Goal: Check status: Check status

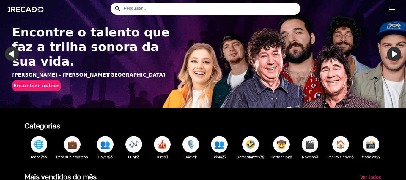
click at [392, 9] on mat-icon "menu" at bounding box center [392, 9] width 7 height 7
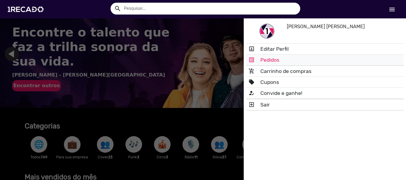
click at [268, 62] on link "list_alt Pedidos" at bounding box center [325, 60] width 158 height 11
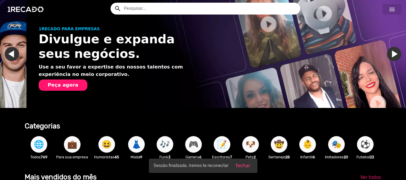
scroll to position [0, 402]
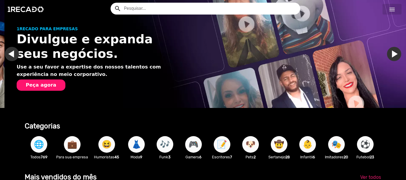
click at [394, 11] on mat-icon "menu" at bounding box center [392, 9] width 7 height 7
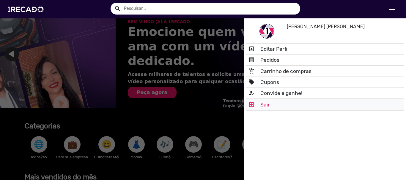
scroll to position [0, 803]
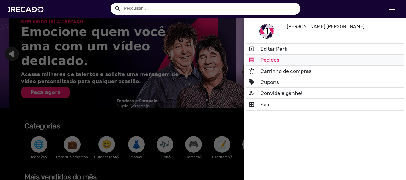
click at [271, 59] on link "list_alt Pedidos" at bounding box center [325, 60] width 158 height 11
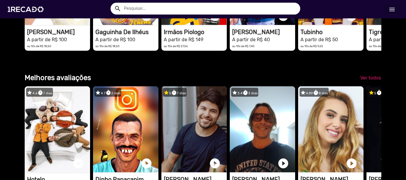
scroll to position [0, 1205]
click at [392, 13] on mat-icon "menu" at bounding box center [392, 9] width 7 height 7
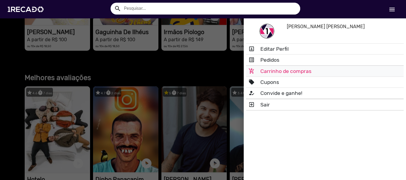
scroll to position [0, 708]
click at [274, 72] on link "add_shopping_cart Carrinho de compras" at bounding box center [325, 71] width 158 height 11
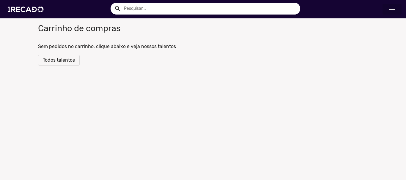
click at [394, 10] on mat-icon "menu" at bounding box center [392, 9] width 7 height 7
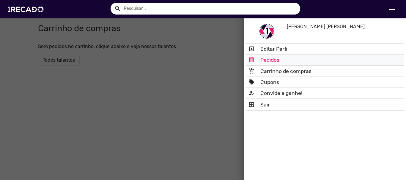
click at [266, 62] on link "list_alt Pedidos" at bounding box center [325, 60] width 158 height 11
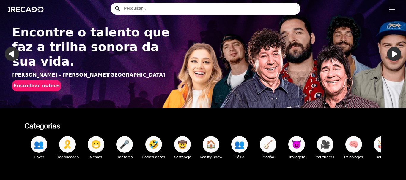
click at [252, 61] on img "Gallery" at bounding box center [203, 54] width 406 height 108
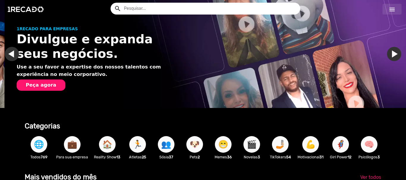
click at [391, 9] on mat-icon "menu" at bounding box center [392, 9] width 7 height 7
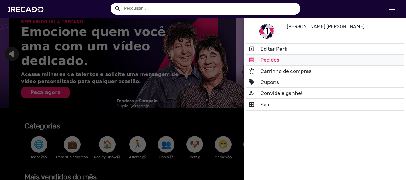
click at [274, 61] on link "list_alt Pedidos" at bounding box center [325, 60] width 158 height 11
click at [274, 61] on img "Gallery" at bounding box center [212, 54] width 406 height 108
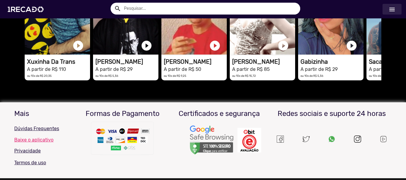
click at [393, 7] on mat-icon "menu" at bounding box center [392, 9] width 7 height 7
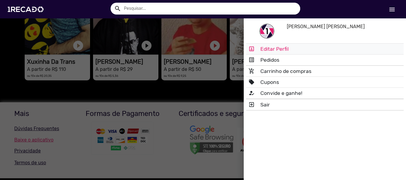
click at [276, 51] on link "portrait Editar Perfil" at bounding box center [325, 49] width 158 height 11
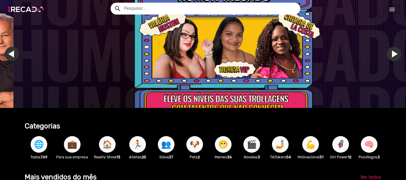
click at [16, 8] on img at bounding box center [26, 9] width 45 height 25
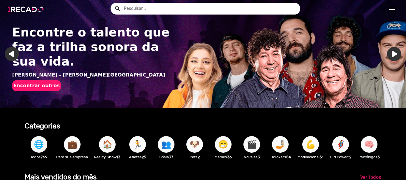
click at [20, 9] on img at bounding box center [26, 9] width 45 height 25
click at [21, 9] on img at bounding box center [26, 9] width 45 height 25
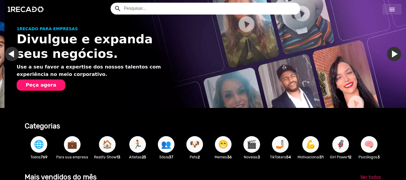
click at [393, 11] on mat-icon "menu" at bounding box center [392, 9] width 7 height 7
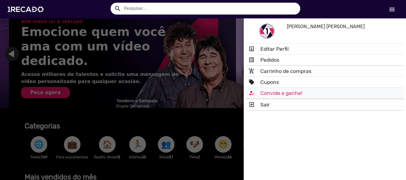
click at [278, 95] on link "how_to_reg Convide e ganhe!" at bounding box center [325, 93] width 158 height 11
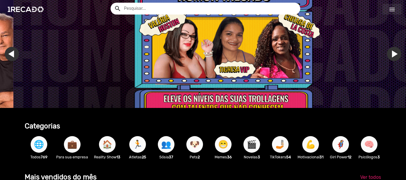
click at [388, 9] on link "menu" at bounding box center [392, 9] width 19 height 11
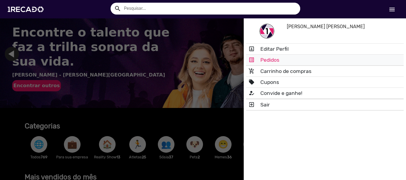
click at [248, 60] on link "list_alt Pedidos" at bounding box center [325, 60] width 158 height 11
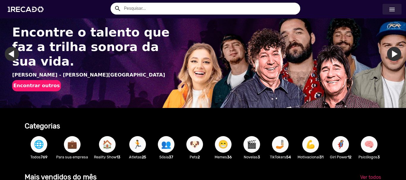
click at [392, 7] on mat-icon "menu" at bounding box center [392, 9] width 7 height 7
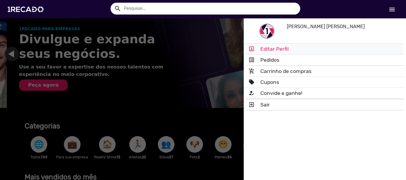
scroll to position [0, 402]
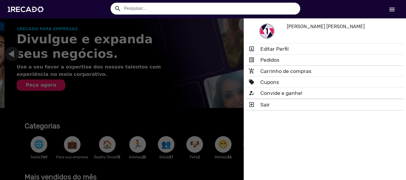
click at [269, 32] on img at bounding box center [267, 31] width 15 height 15
click at [272, 50] on link "portrait Editar Perfil" at bounding box center [325, 49] width 158 height 11
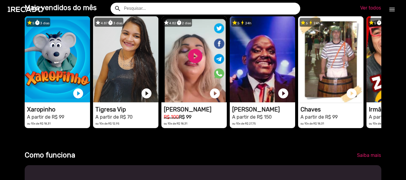
scroll to position [0, 0]
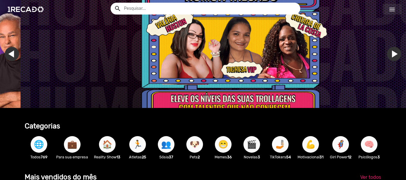
click at [392, 9] on mat-icon "menu" at bounding box center [392, 9] width 7 height 7
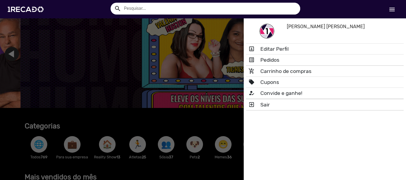
scroll to position [0, 1205]
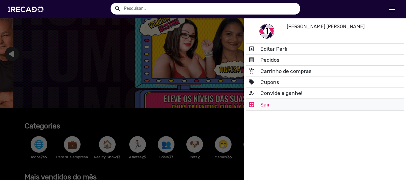
click at [263, 107] on link "exit_to_app Sair" at bounding box center [325, 105] width 158 height 11
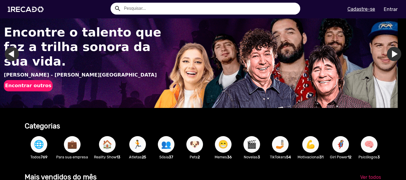
scroll to position [0, 0]
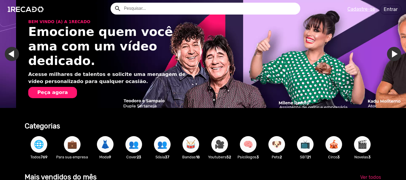
scroll to position [0, 803]
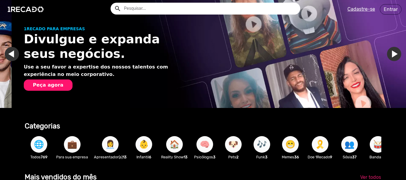
scroll to position [0, 402]
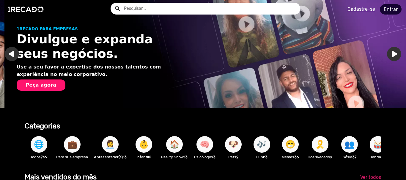
click at [392, 9] on link "Entrar" at bounding box center [391, 9] width 22 height 10
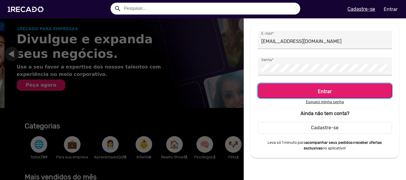
click at [312, 92] on h5 "Entrar" at bounding box center [325, 91] width 124 height 8
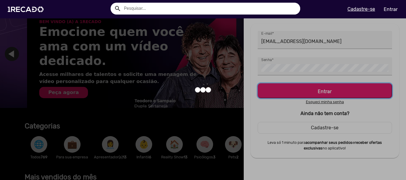
scroll to position [0, 803]
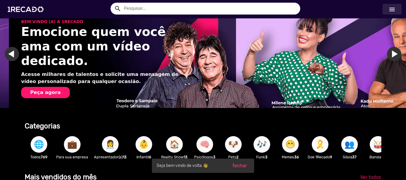
click at [391, 5] on link "menu" at bounding box center [392, 9] width 19 height 11
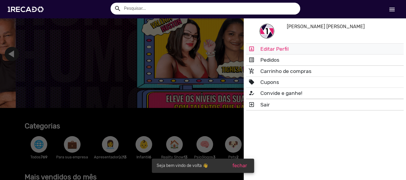
scroll to position [0, 1205]
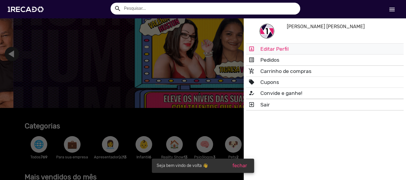
click at [282, 51] on link "portrait Editar Perfil" at bounding box center [325, 49] width 158 height 11
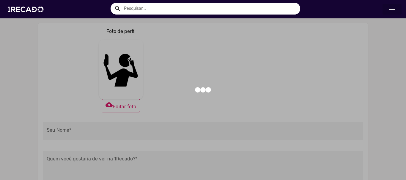
type input "[PERSON_NAME] [PERSON_NAME]"
type input "https://facebook.com/"
type input "https://twitter.com/"
type input "https://instagram.com/"
type input "https://youtube.com/"
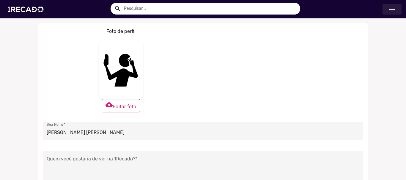
click at [399, 9] on link "menu" at bounding box center [392, 9] width 19 height 11
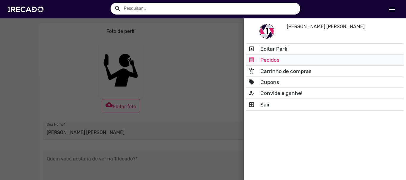
click at [276, 61] on link "list_alt Pedidos" at bounding box center [325, 60] width 158 height 11
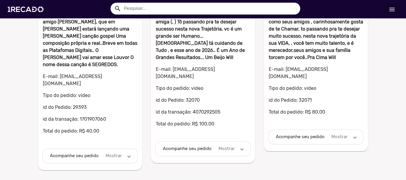
scroll to position [119, 0]
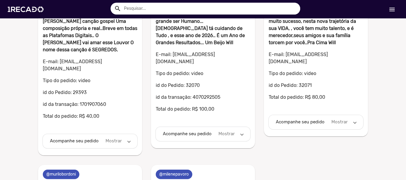
click at [356, 115] on mat-expansion-panel-header "Acompanhe seu pedido Mostrar" at bounding box center [316, 122] width 95 height 14
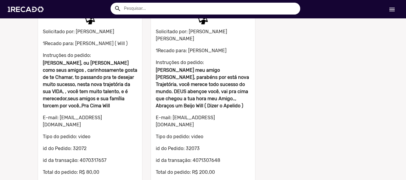
scroll to position [468, 0]
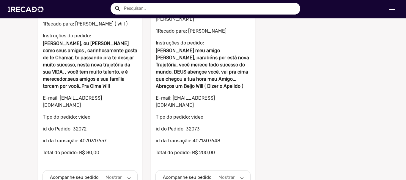
click at [241, 175] on span at bounding box center [242, 178] width 2 height 7
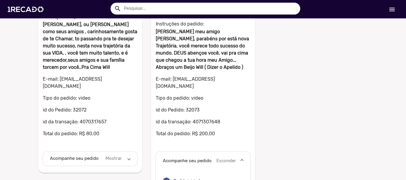
scroll to position [561, 0]
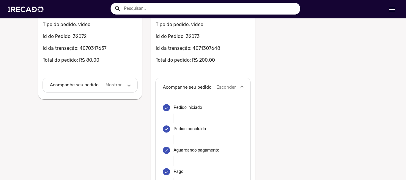
click at [128, 82] on span at bounding box center [129, 85] width 2 height 7
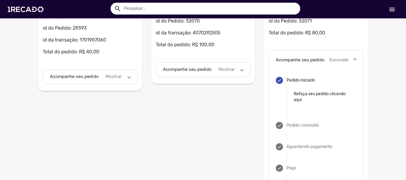
scroll to position [129, 0]
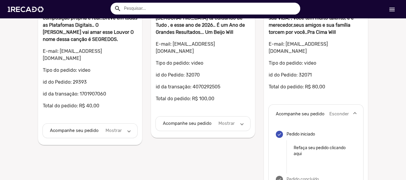
click at [238, 120] on span "Acompanhe seu pedido Mostrar" at bounding box center [202, 123] width 78 height 7
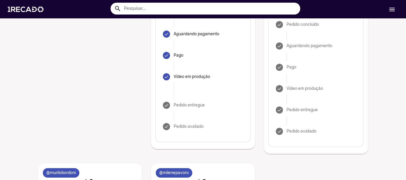
scroll to position [219, 0]
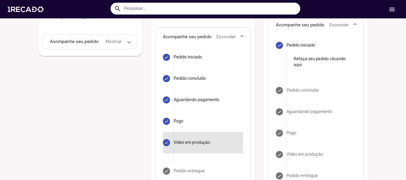
click at [185, 140] on div "Vídeo em produção" at bounding box center [192, 143] width 37 height 6
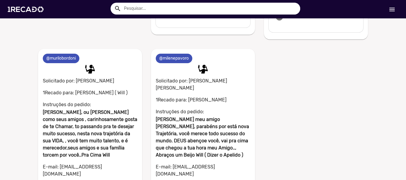
scroll to position [397, 0]
